Goal: Ask a question

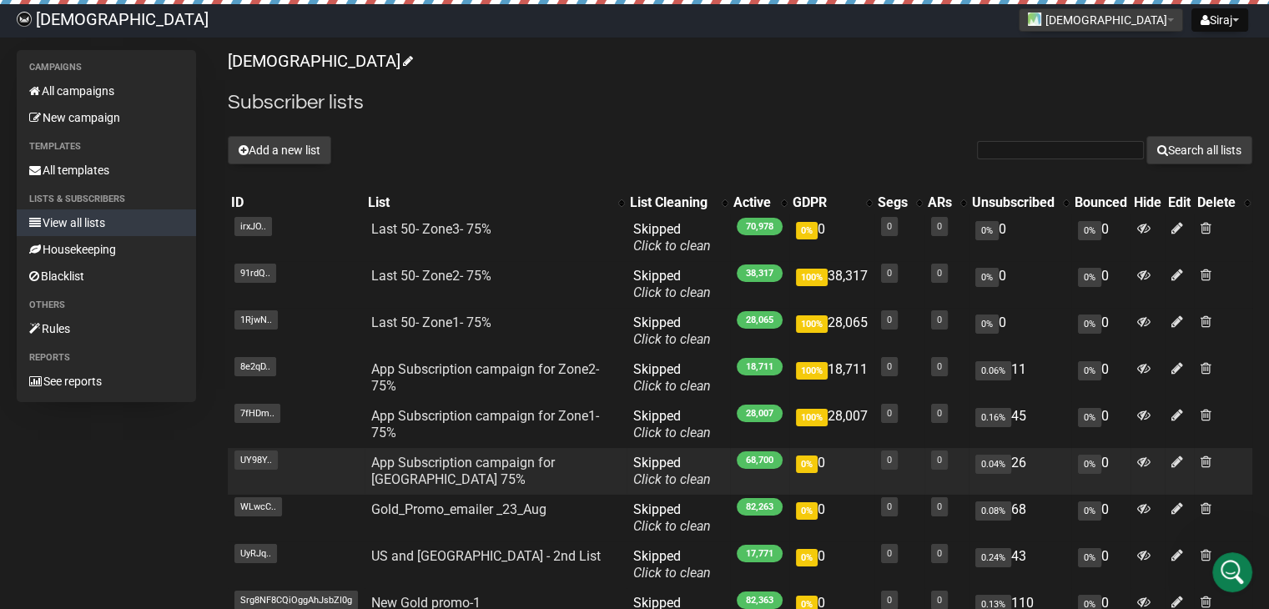
scroll to position [194, 0]
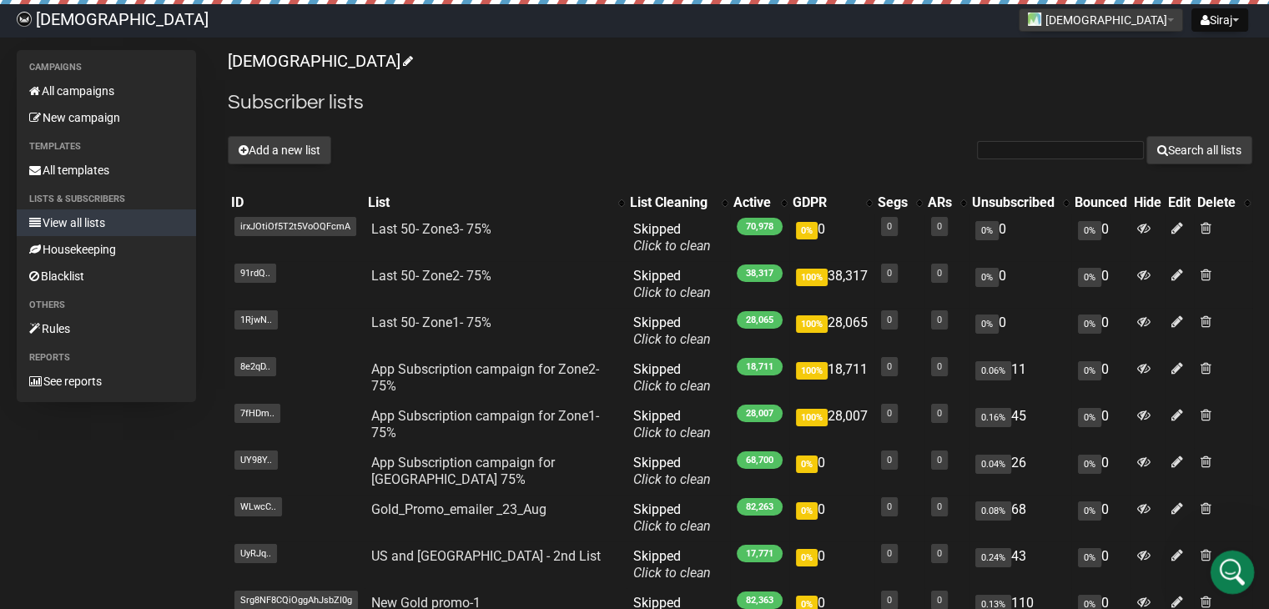
click at [1228, 568] on icon "Open Intercom Messenger" at bounding box center [1230, 570] width 28 height 28
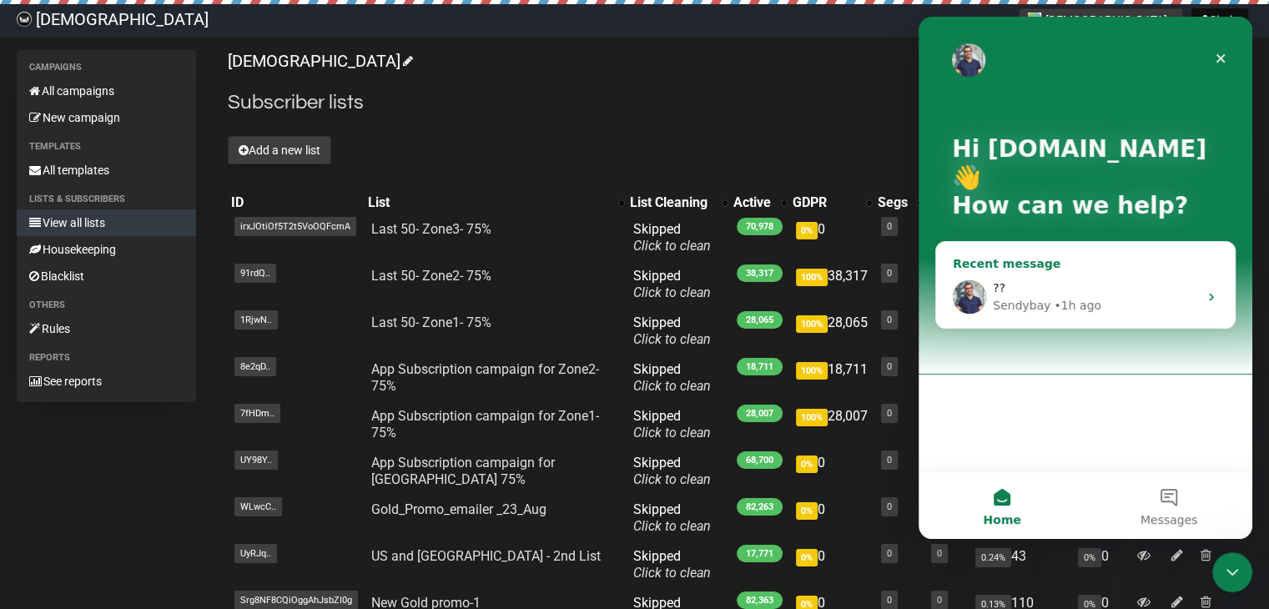
click at [985, 308] on div "Intercom messenger" at bounding box center [968, 296] width 33 height 33
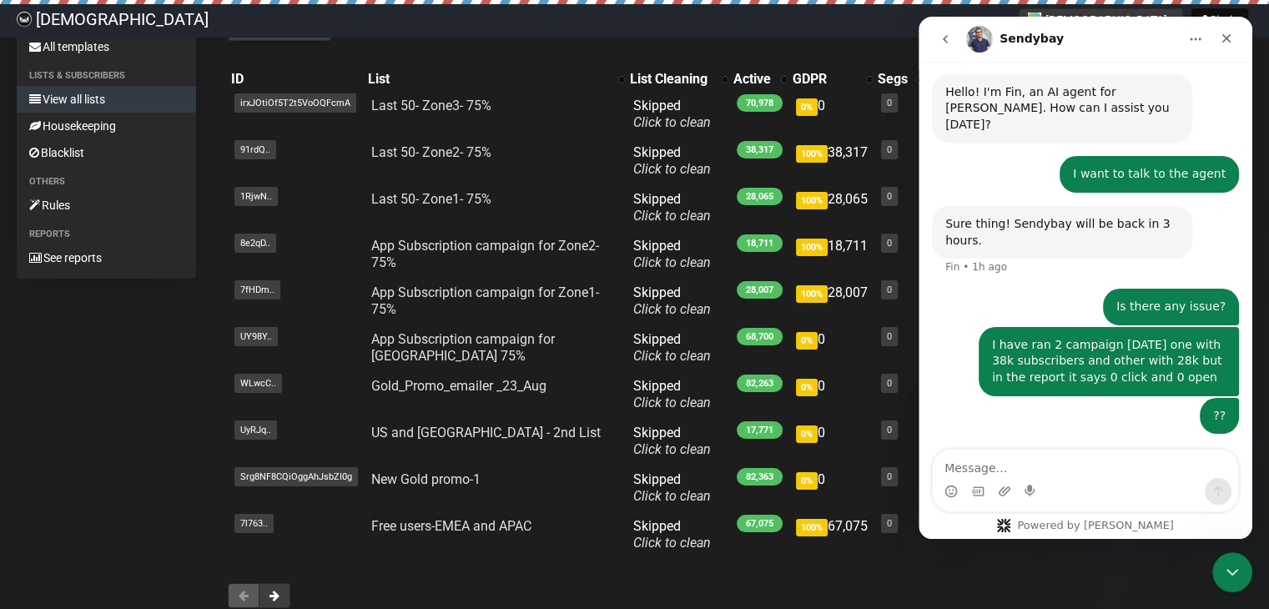
scroll to position [229, 0]
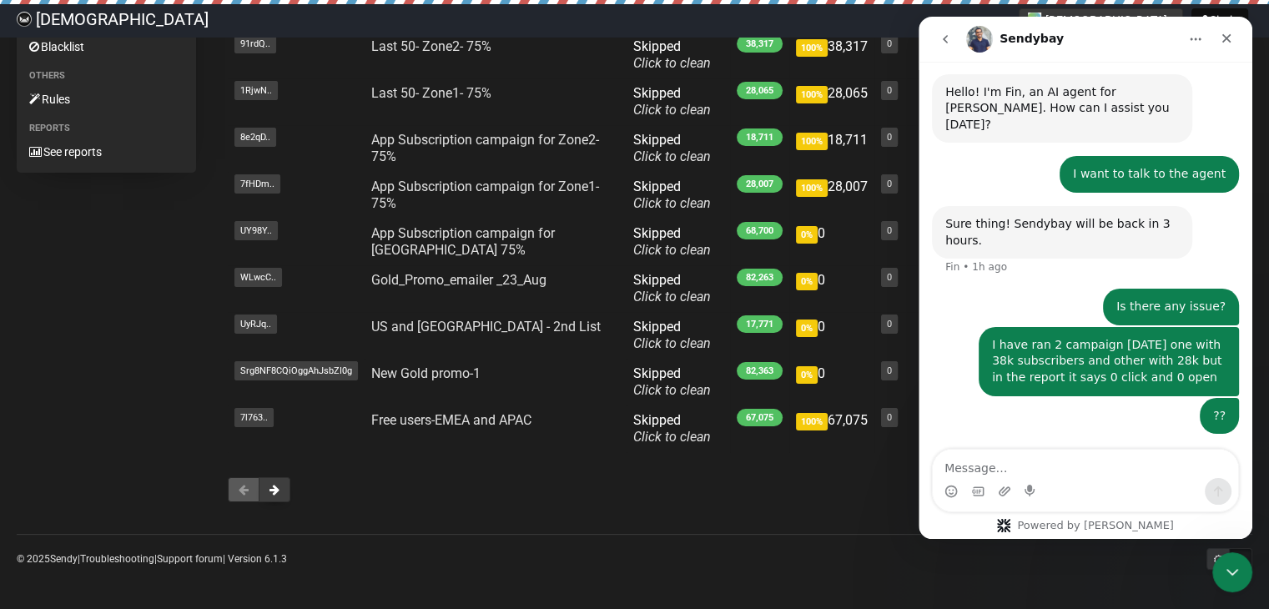
click at [992, 471] on textarea "Message…" at bounding box center [1084, 464] width 305 height 28
type textarea "??"
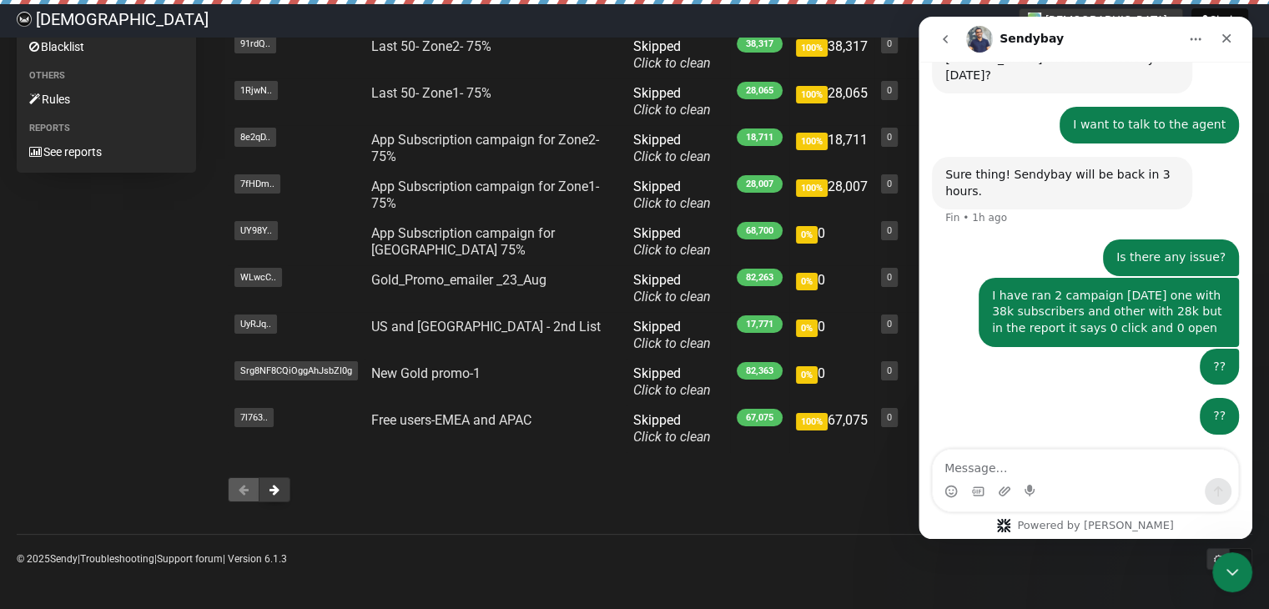
click at [991, 471] on textarea "Message…" at bounding box center [1084, 464] width 305 height 28
click at [990, 471] on textarea "Message…" at bounding box center [1084, 464] width 305 height 28
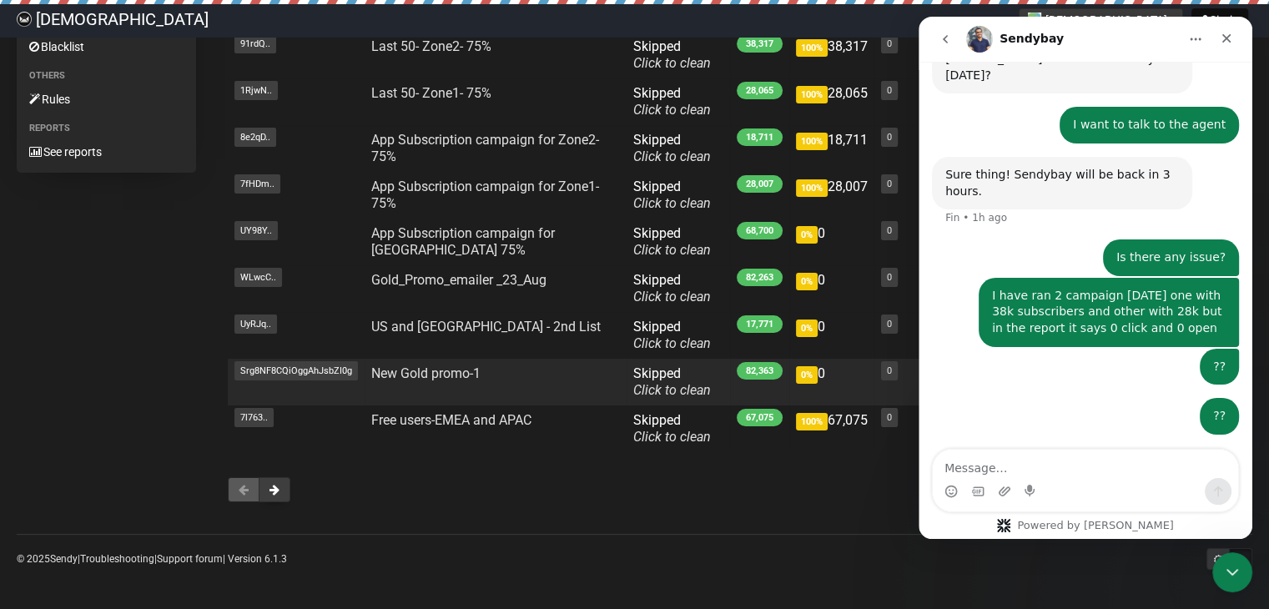
click at [666, 378] on span "Skipped You can be flagged for spam ! We scanned a few emails in this list and …" at bounding box center [672, 381] width 78 height 33
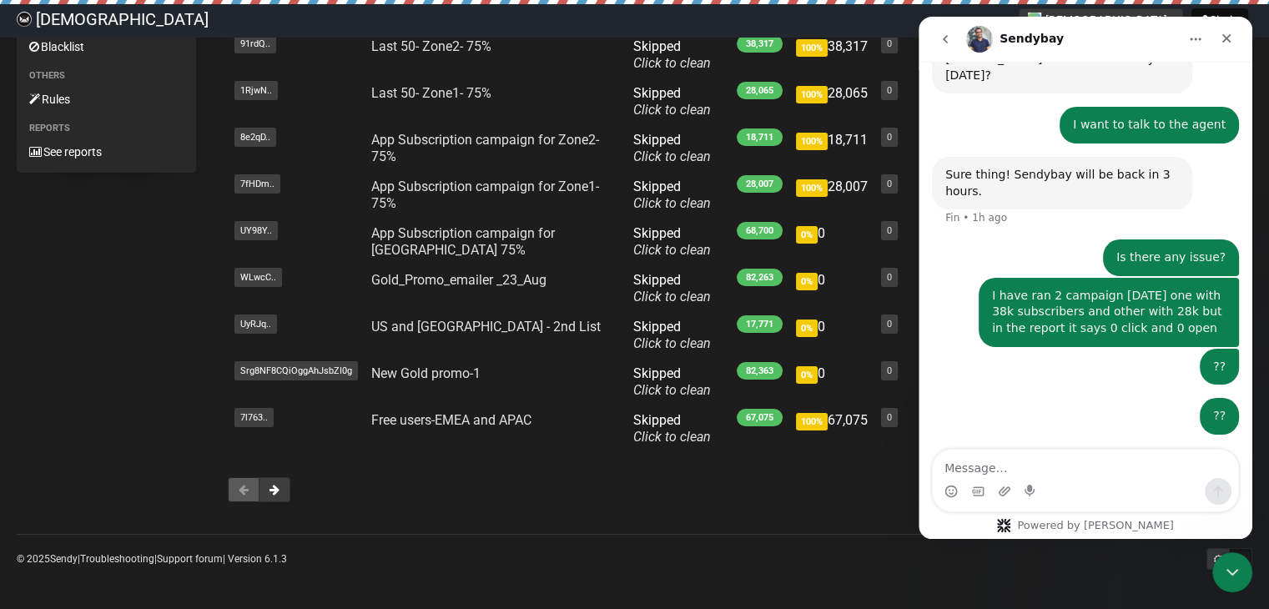
click at [561, 478] on div at bounding box center [740, 489] width 1024 height 25
